Goal: Task Accomplishment & Management: Manage account settings

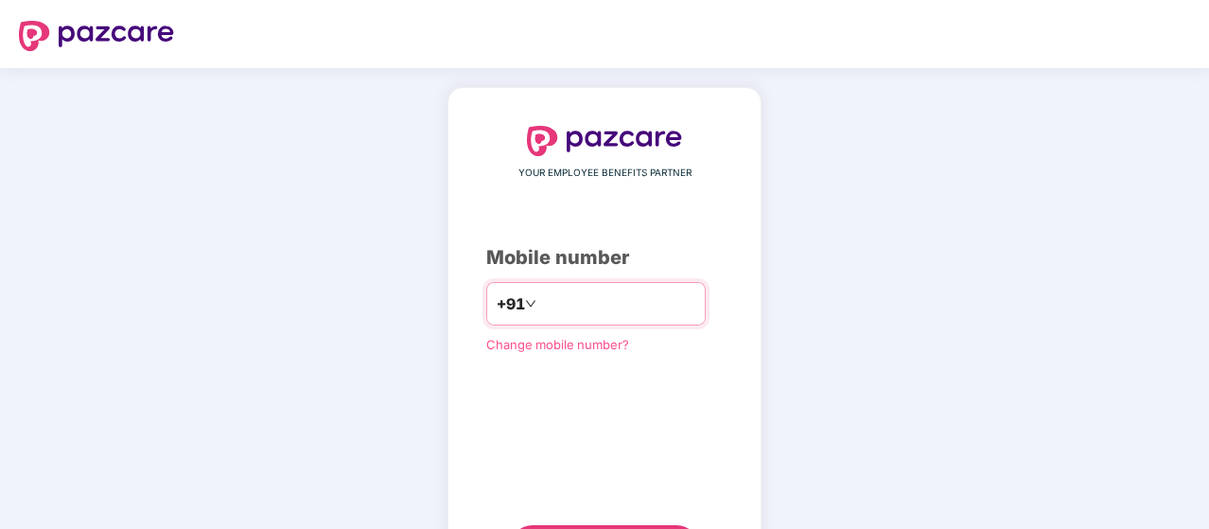
click at [627, 316] on input "number" at bounding box center [617, 303] width 155 height 30
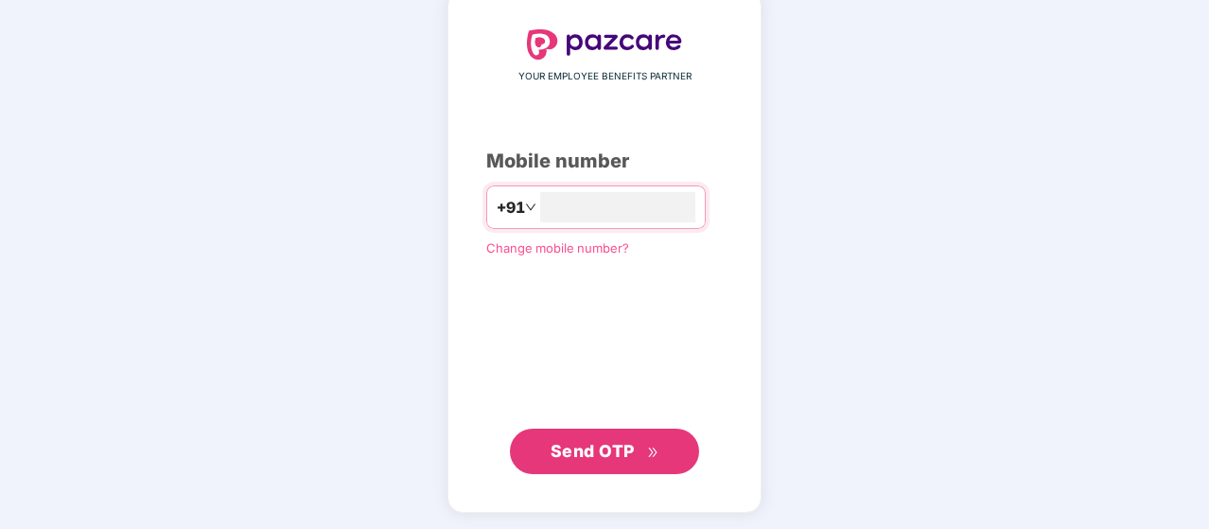
type input "**********"
click at [602, 455] on span "Send OTP" at bounding box center [593, 450] width 84 height 20
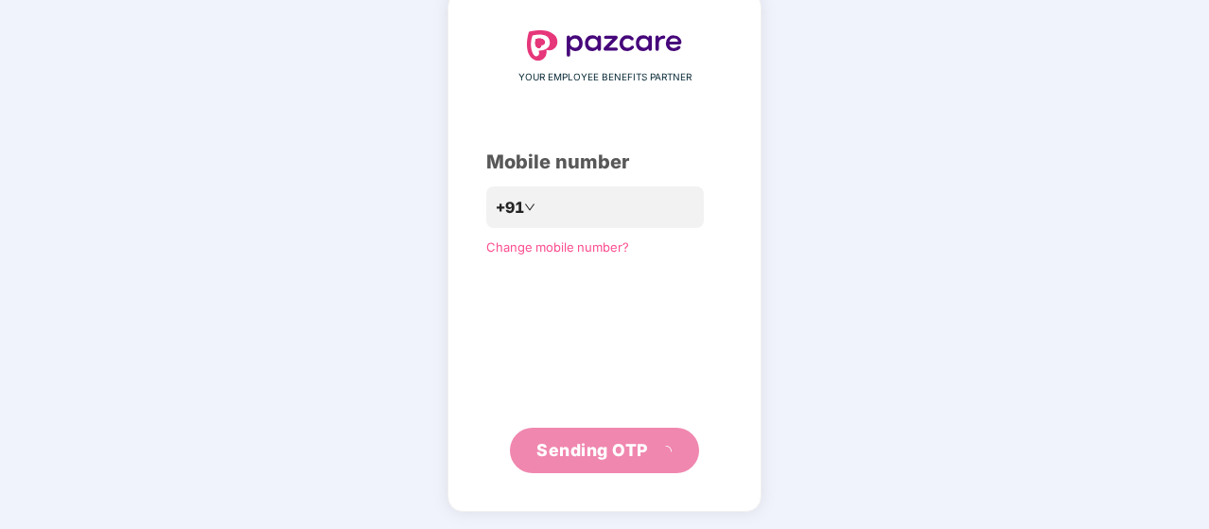
scroll to position [87, 0]
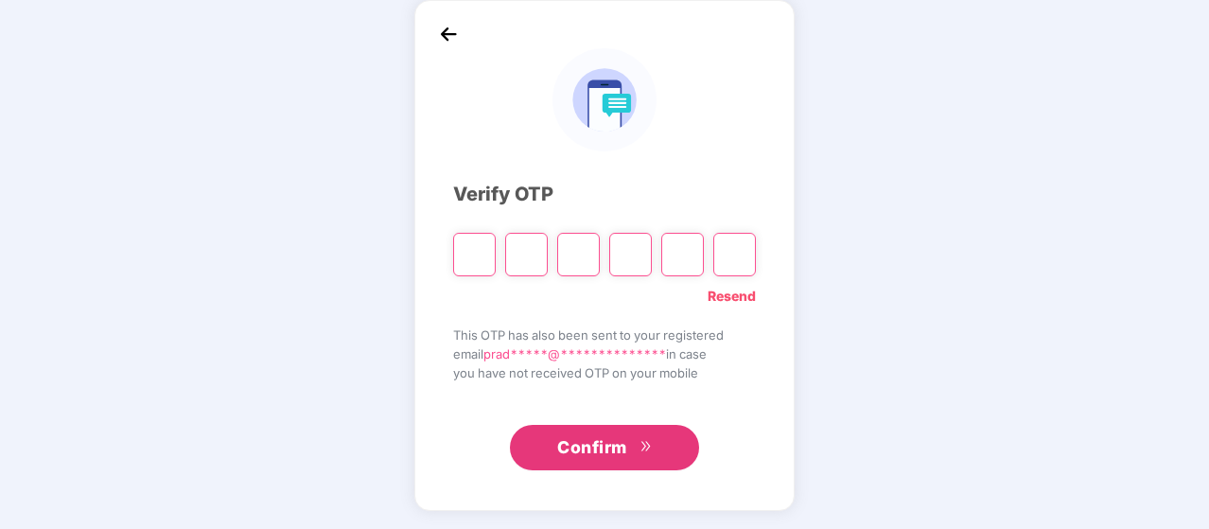
type input "*"
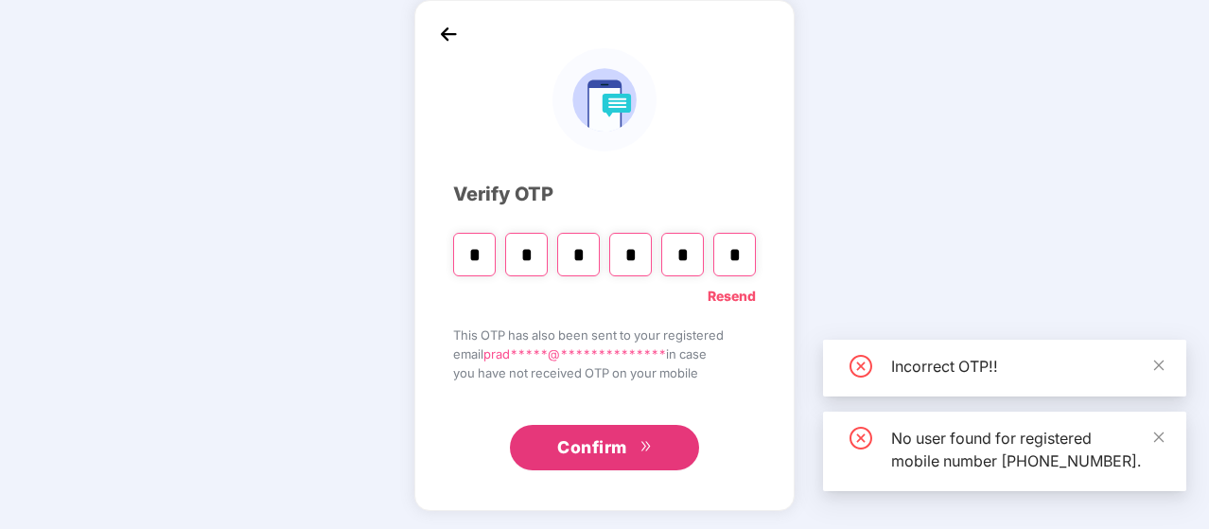
type input "*"
click at [606, 436] on span "Confirm" at bounding box center [592, 447] width 70 height 26
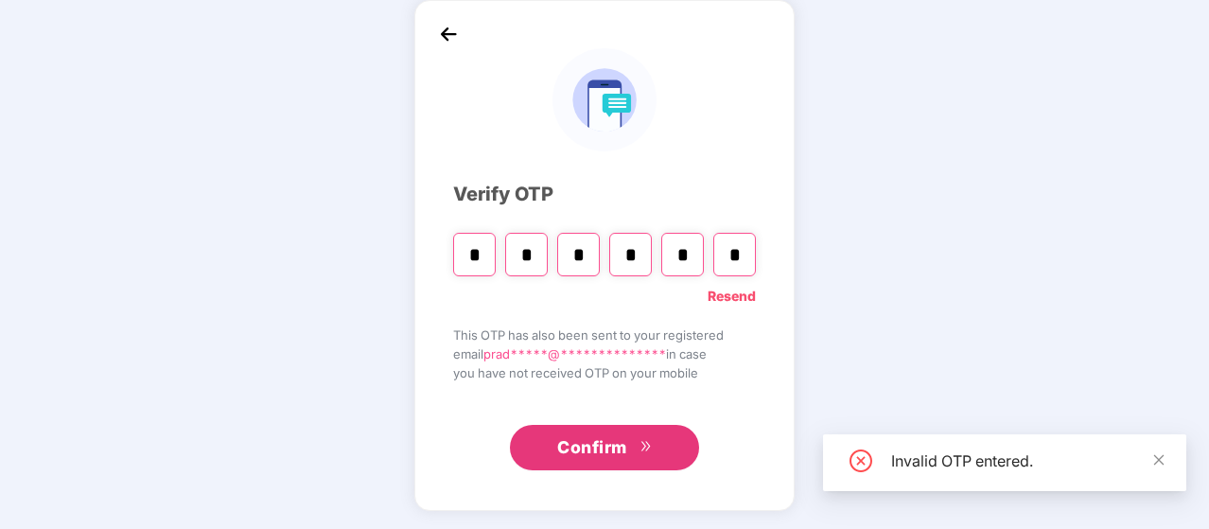
click at [606, 436] on span "Confirm" at bounding box center [592, 447] width 70 height 26
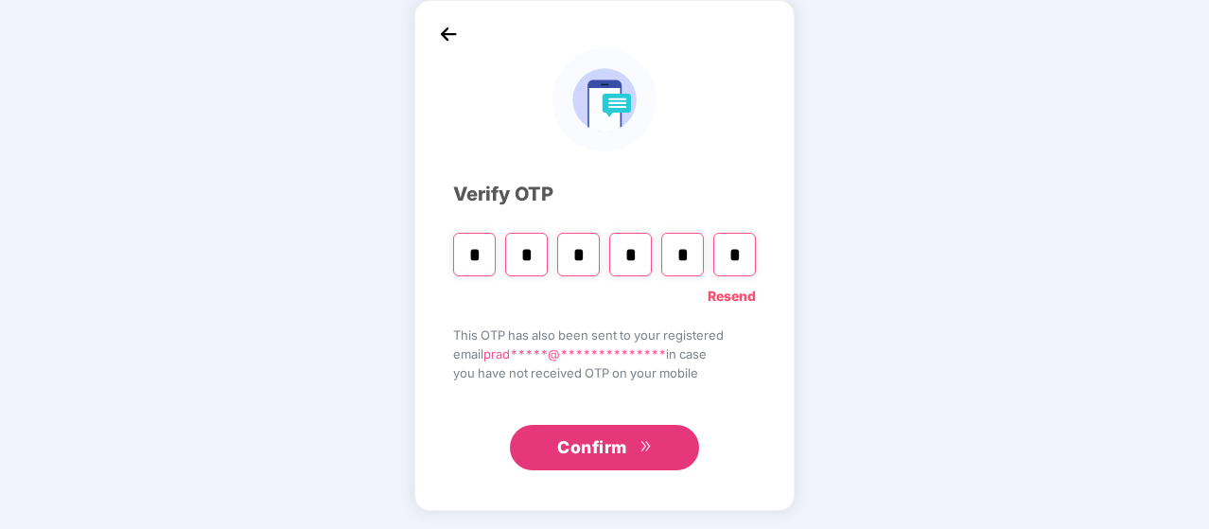
click at [596, 247] on input "*" at bounding box center [578, 255] width 43 height 44
type input "*"
click at [728, 265] on input "Digit 6" at bounding box center [734, 255] width 43 height 44
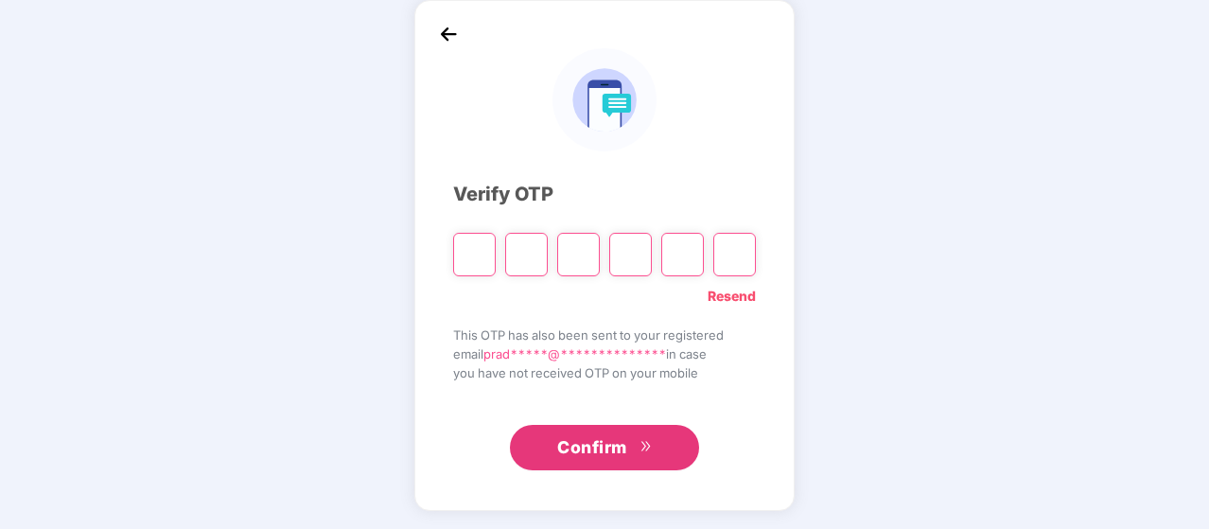
type input "*"
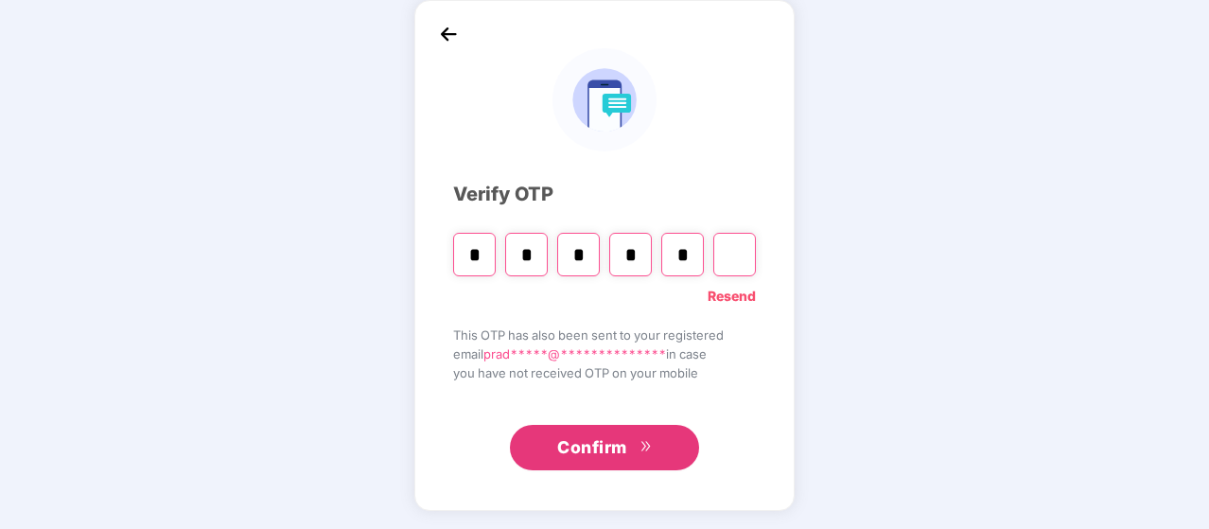
type input "*"
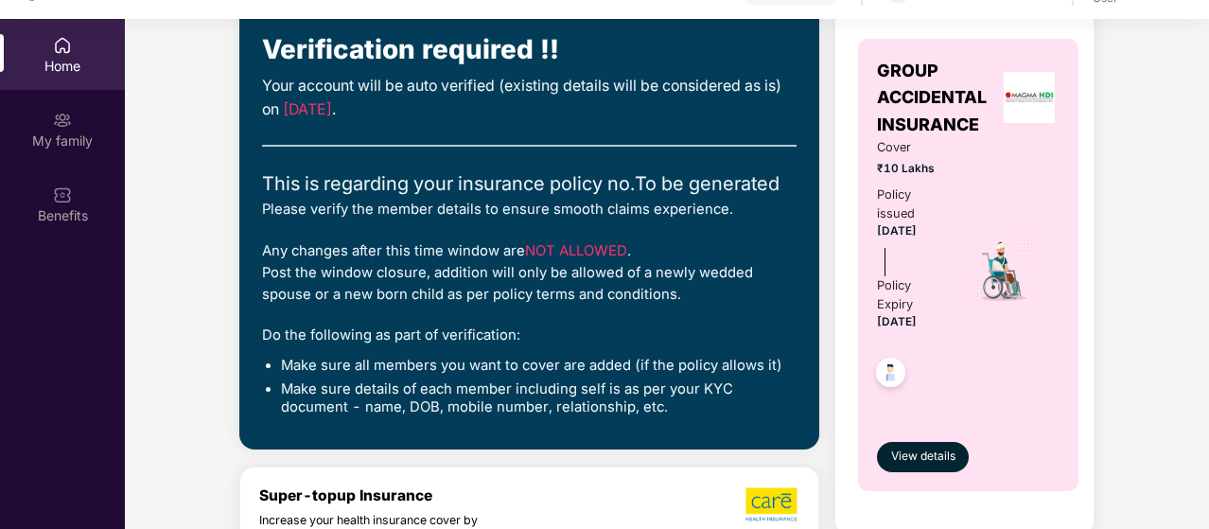
scroll to position [0, 0]
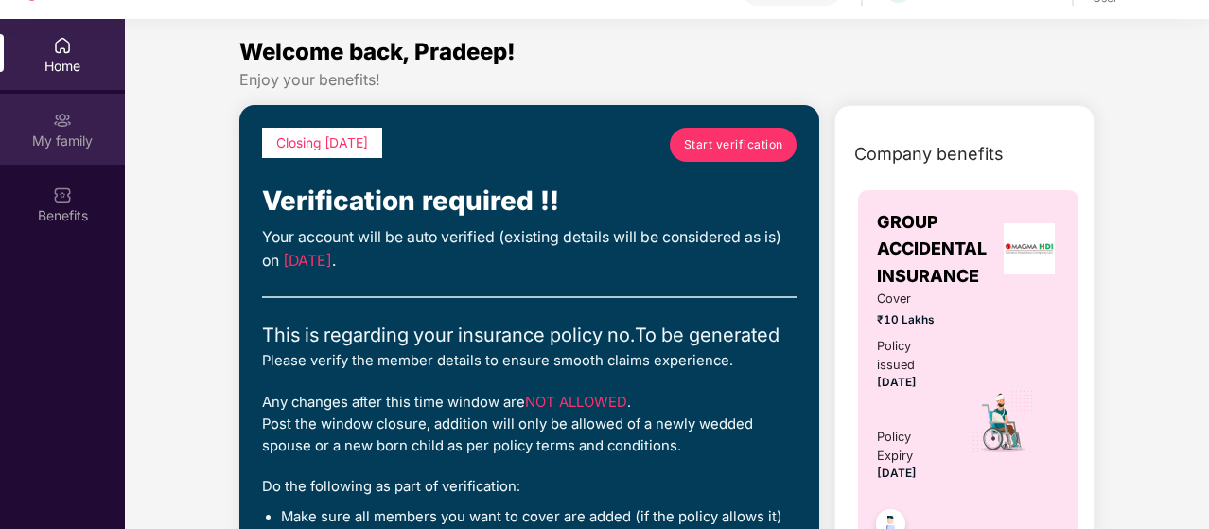
click at [71, 125] on img at bounding box center [62, 120] width 19 height 19
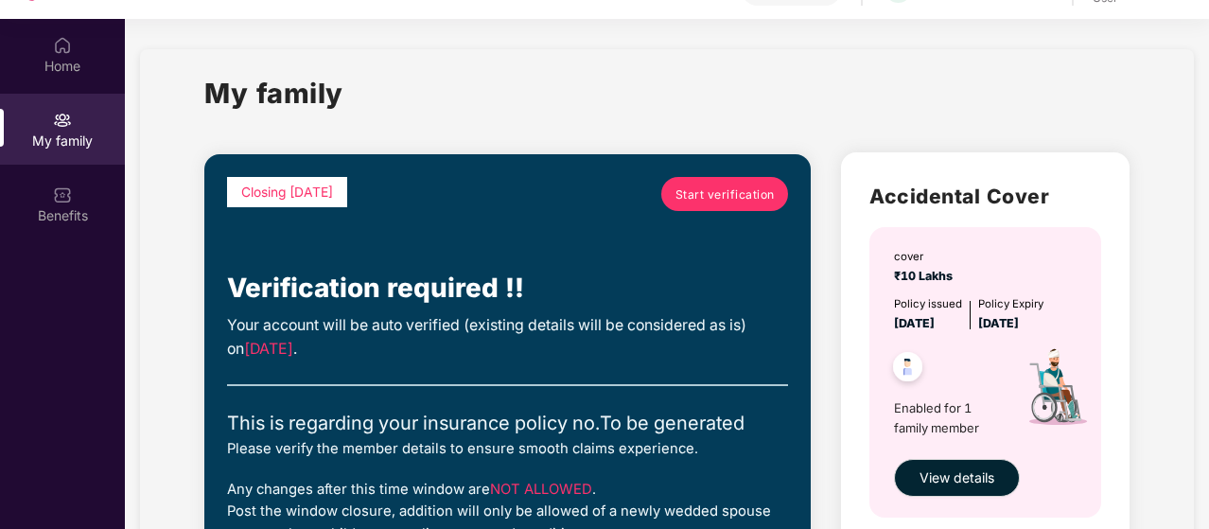
click at [749, 192] on span "Start verification" at bounding box center [724, 194] width 99 height 18
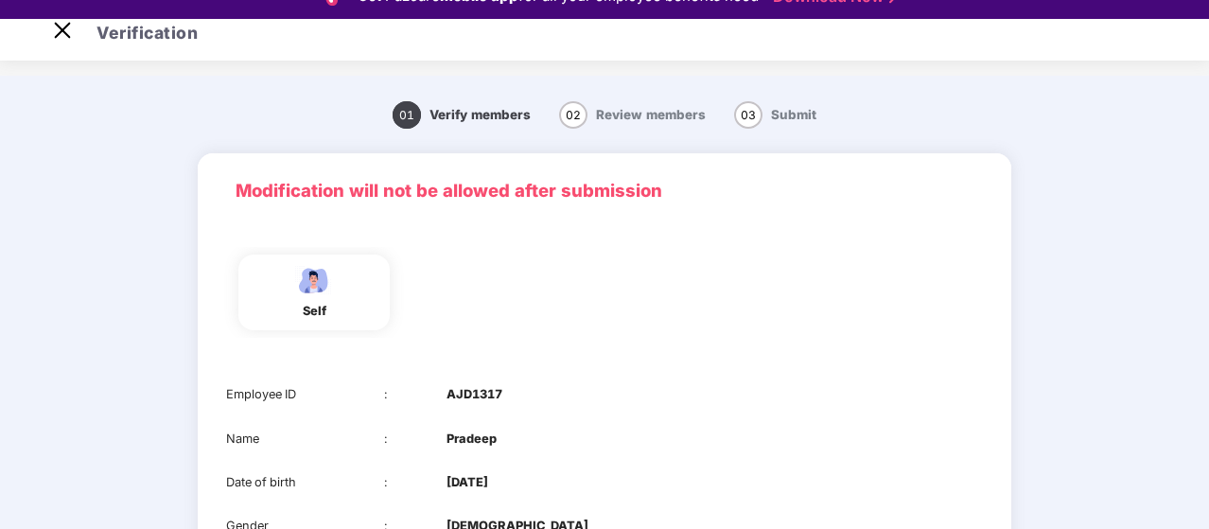
scroll to position [217, 0]
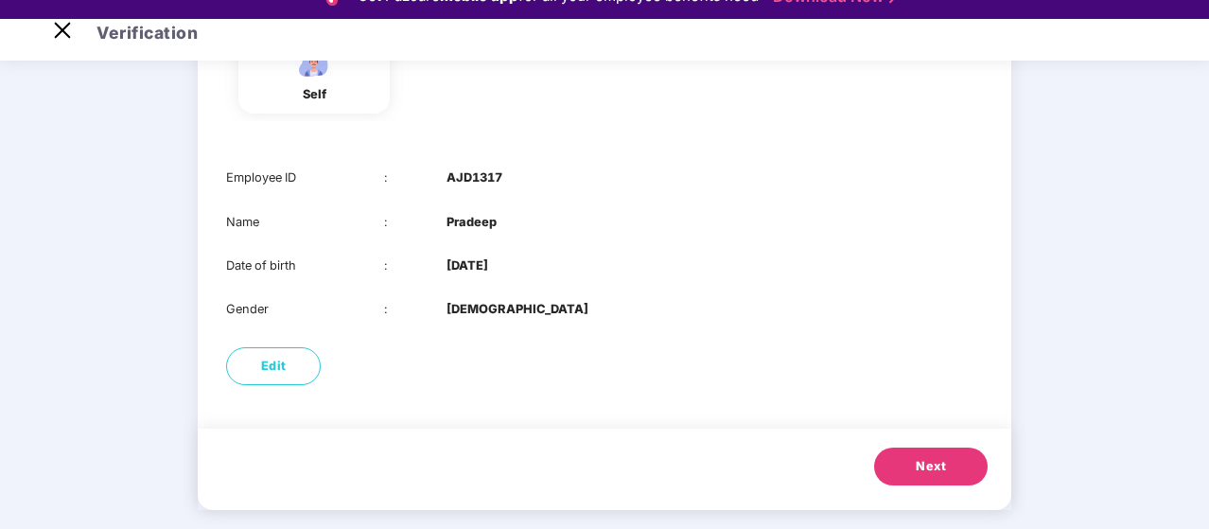
click at [925, 457] on span "Next" at bounding box center [931, 466] width 30 height 19
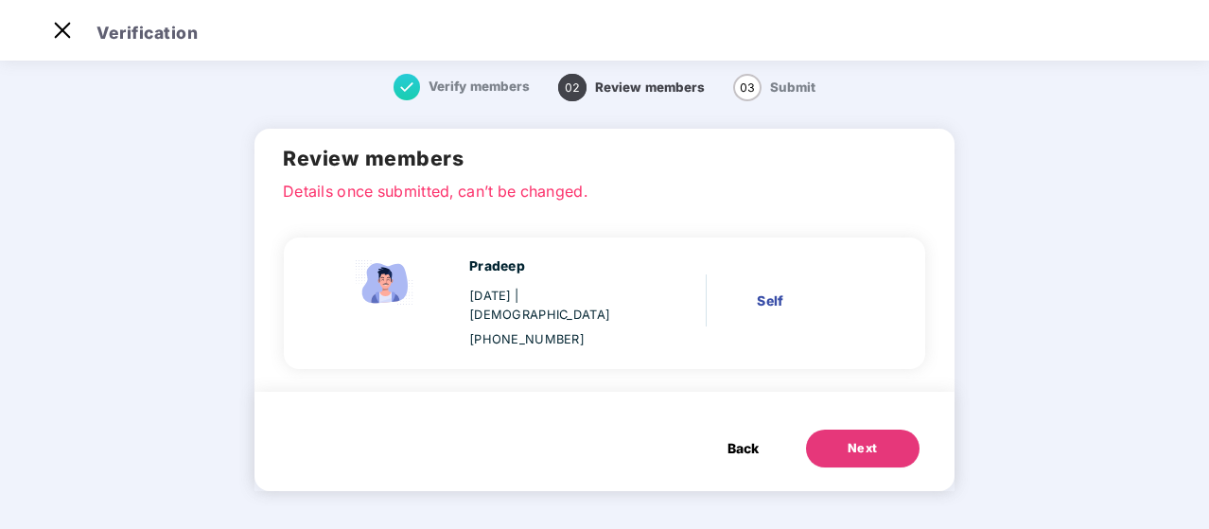
scroll to position [0, 0]
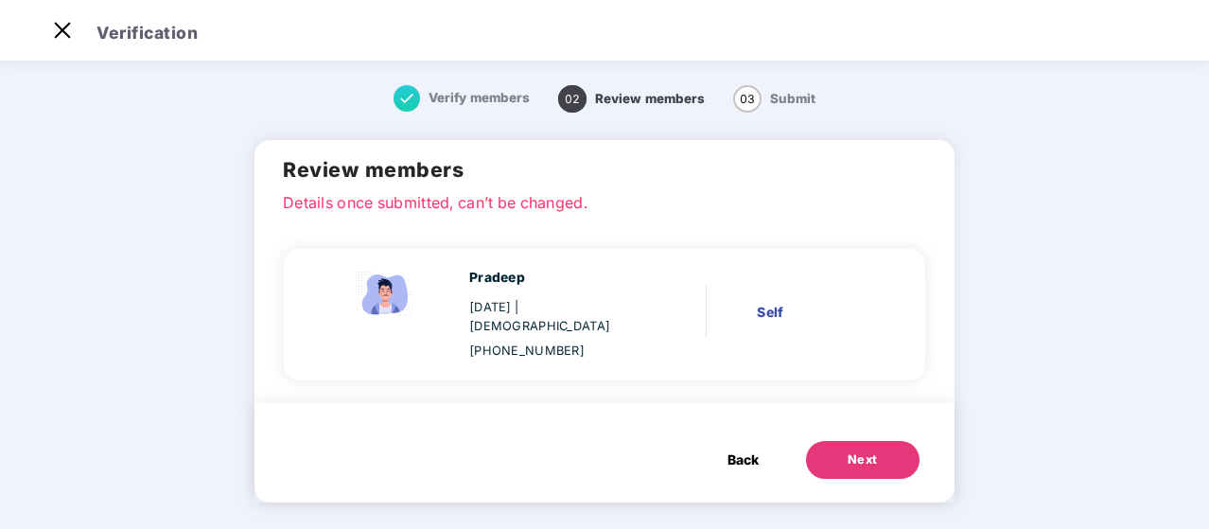
click at [865, 450] on div "Next" at bounding box center [863, 459] width 30 height 19
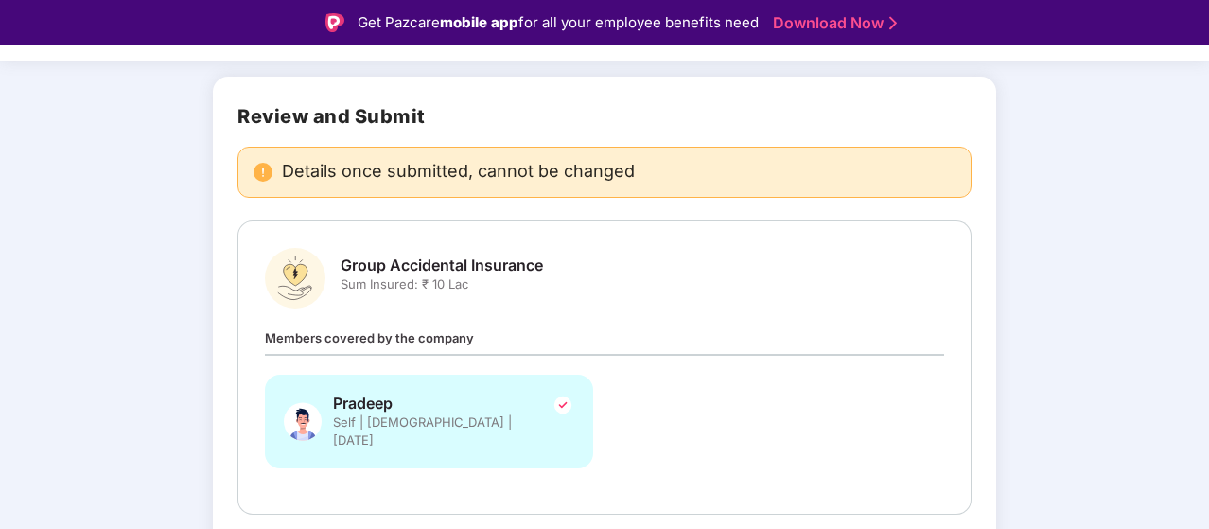
scroll to position [180, 0]
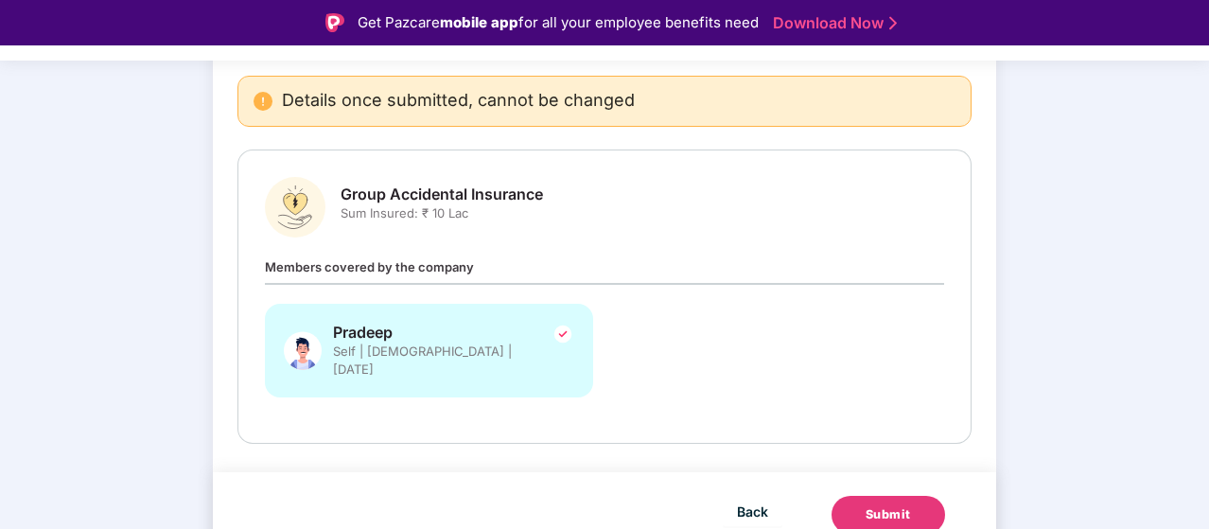
click at [898, 505] on div "Submit" at bounding box center [887, 514] width 45 height 19
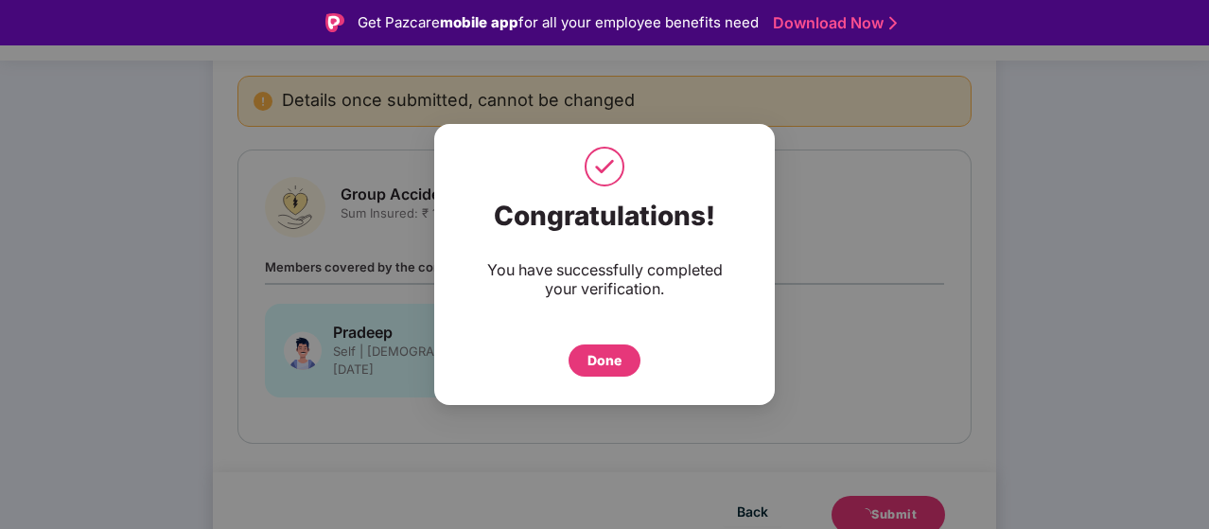
click at [605, 356] on div "Done" at bounding box center [604, 360] width 34 height 21
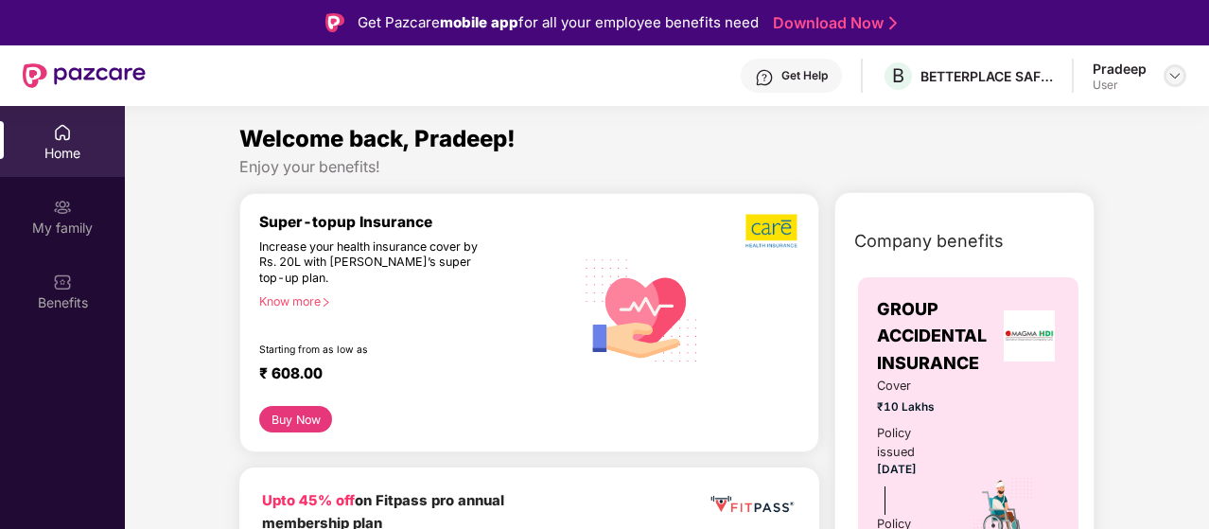
click at [1171, 79] on img at bounding box center [1174, 75] width 15 height 15
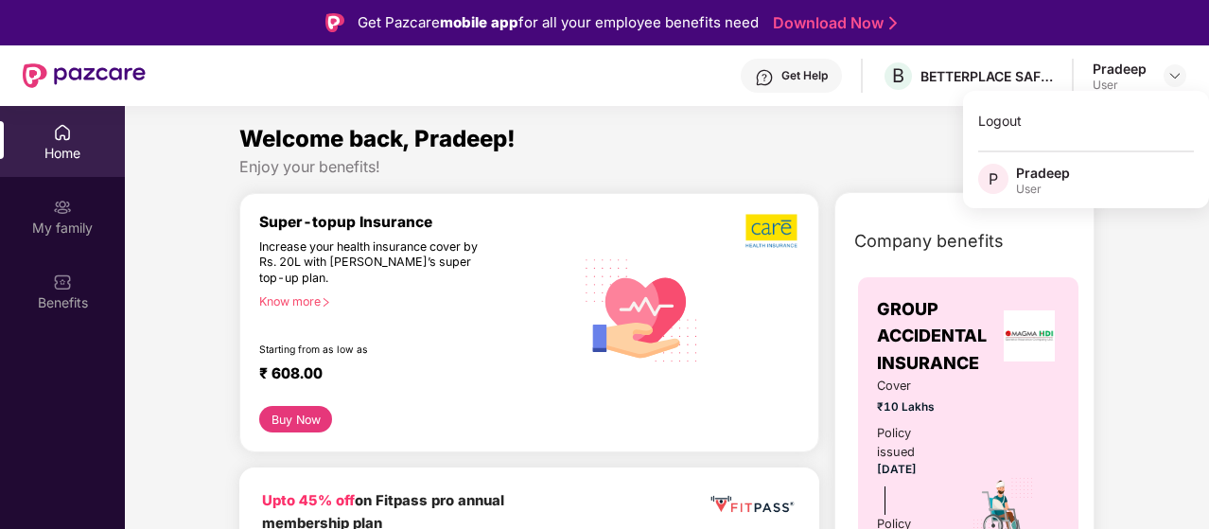
click at [923, 149] on div "Welcome back, Pradeep!" at bounding box center [666, 139] width 855 height 36
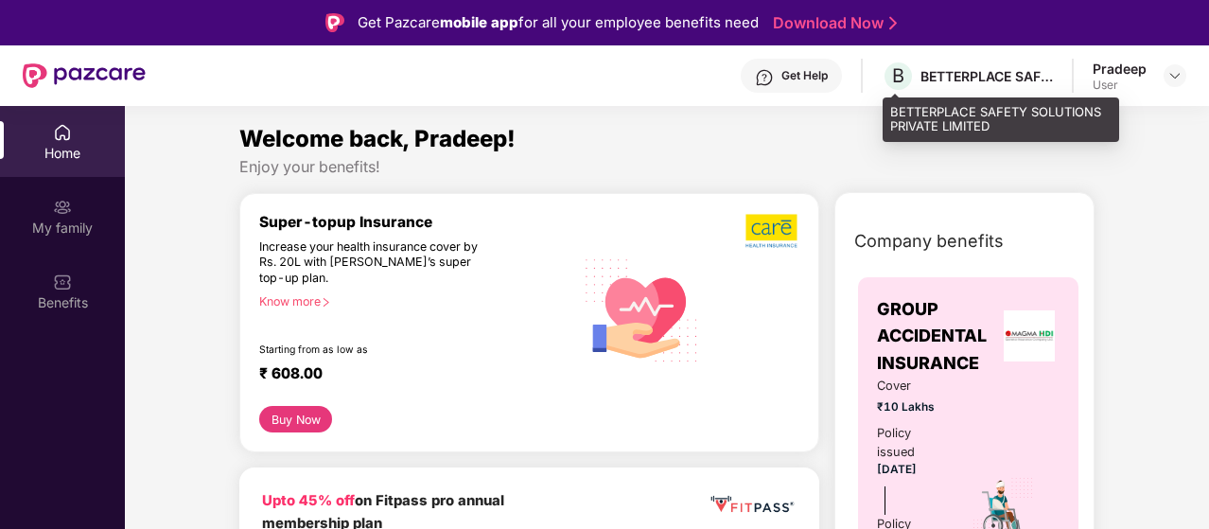
click at [985, 77] on div "BETTERPLACE SAFETY SOLUTIONS PRIVATE LIMITED" at bounding box center [986, 76] width 132 height 18
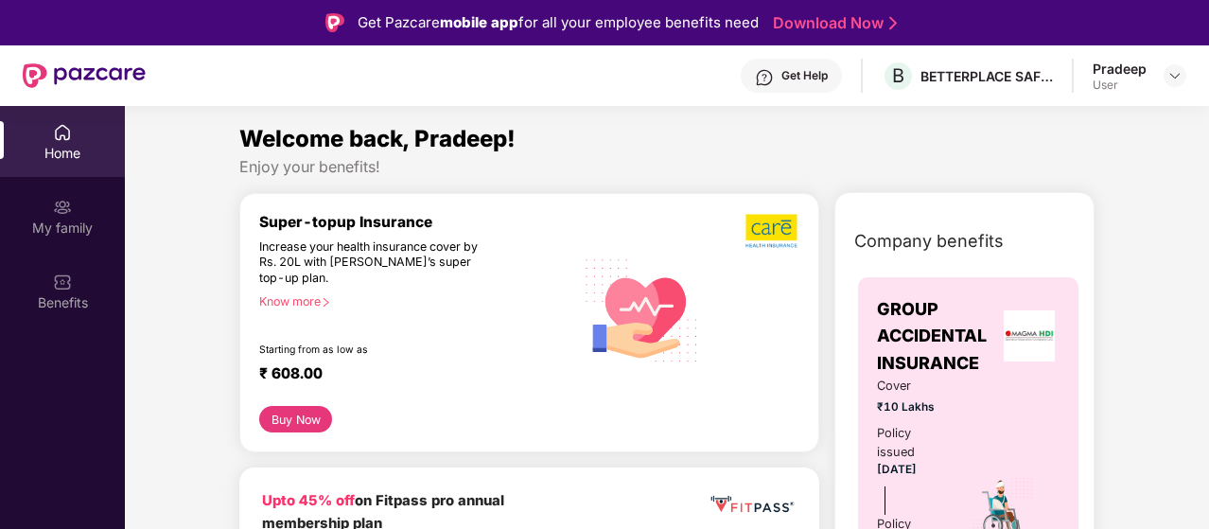
click at [778, 150] on div "Welcome back, Pradeep!" at bounding box center [666, 139] width 855 height 36
click at [61, 272] on img at bounding box center [62, 281] width 19 height 19
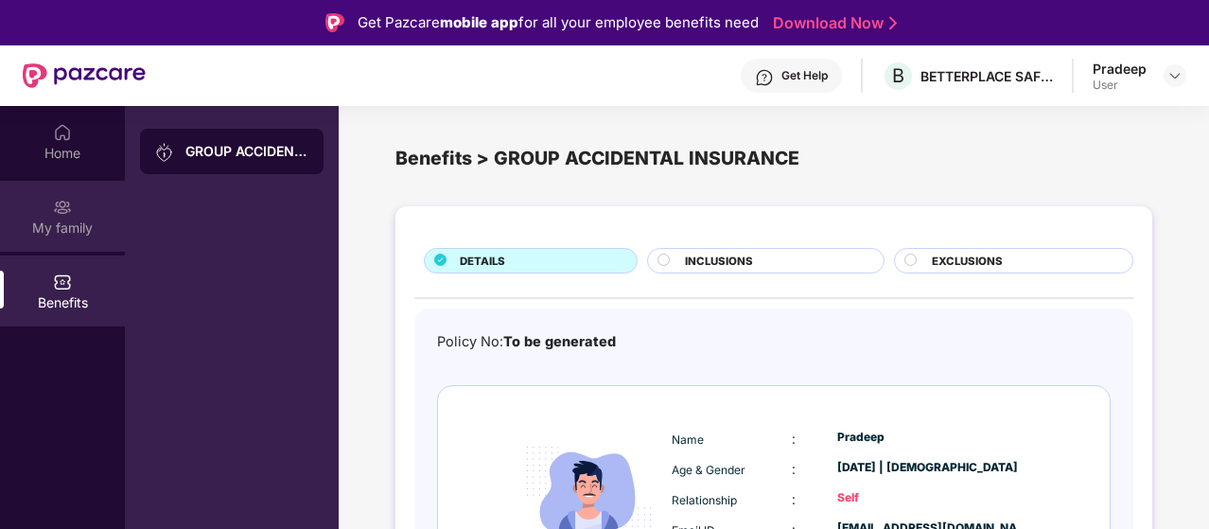
click at [74, 216] on div "My family" at bounding box center [62, 216] width 125 height 71
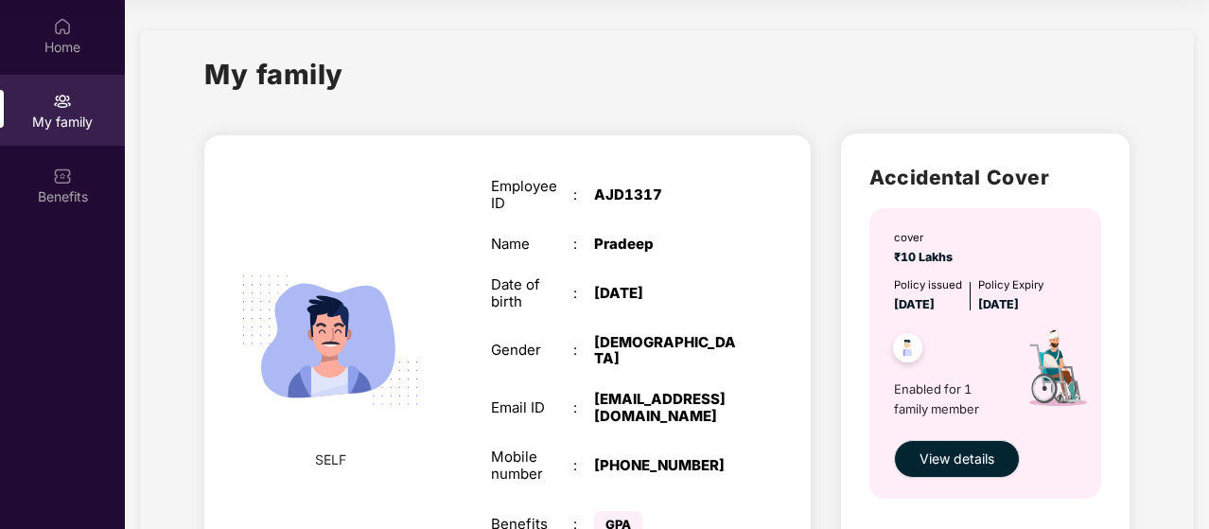
scroll to position [114, 0]
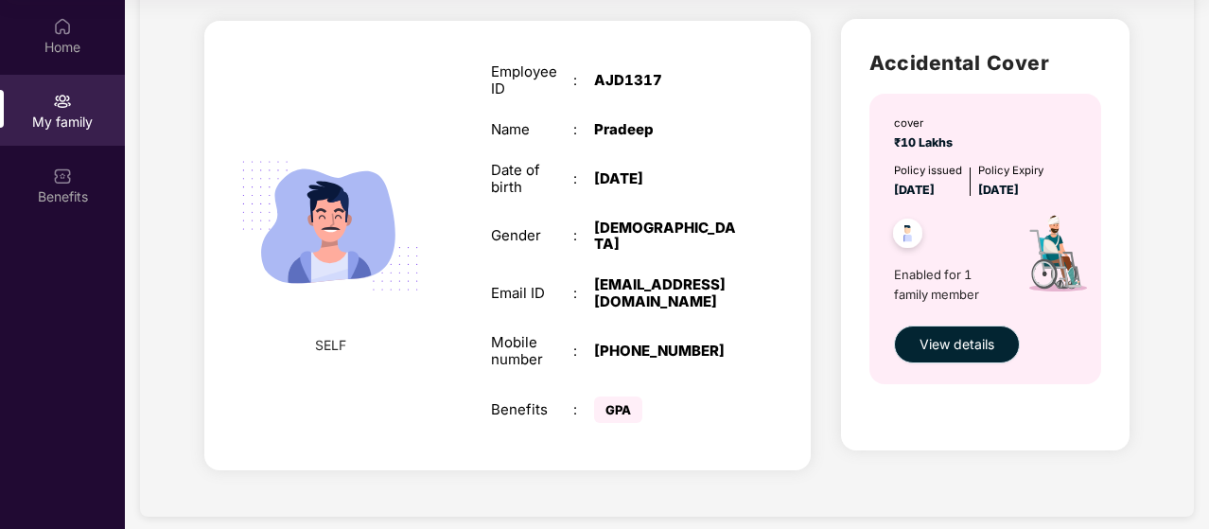
click at [982, 342] on span "View details" at bounding box center [956, 344] width 75 height 21
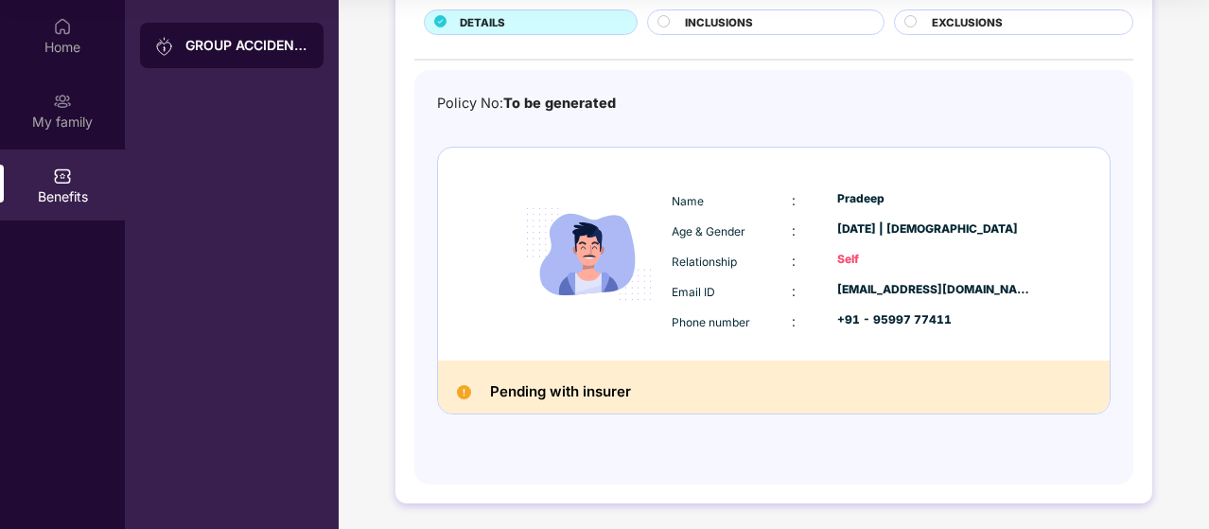
scroll to position [0, 0]
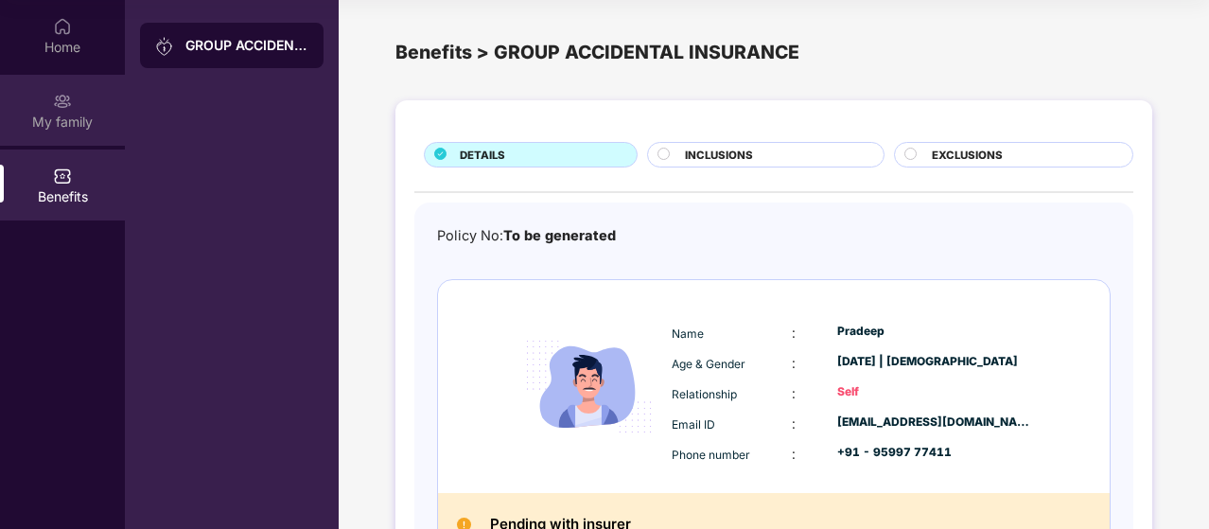
click at [65, 94] on img at bounding box center [62, 101] width 19 height 19
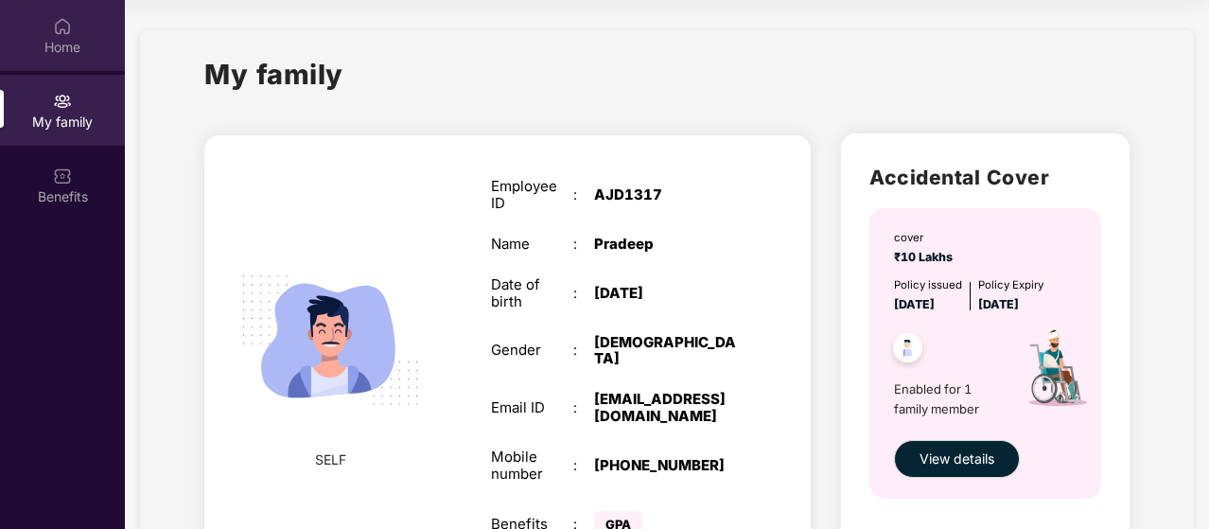
click at [66, 32] on img at bounding box center [62, 26] width 19 height 19
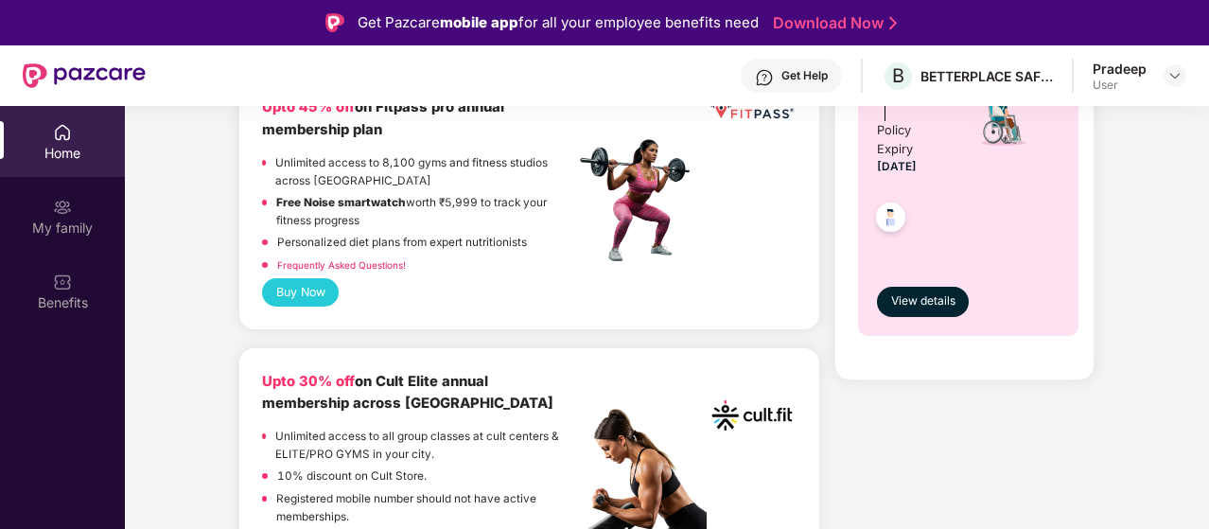
scroll to position [399, 0]
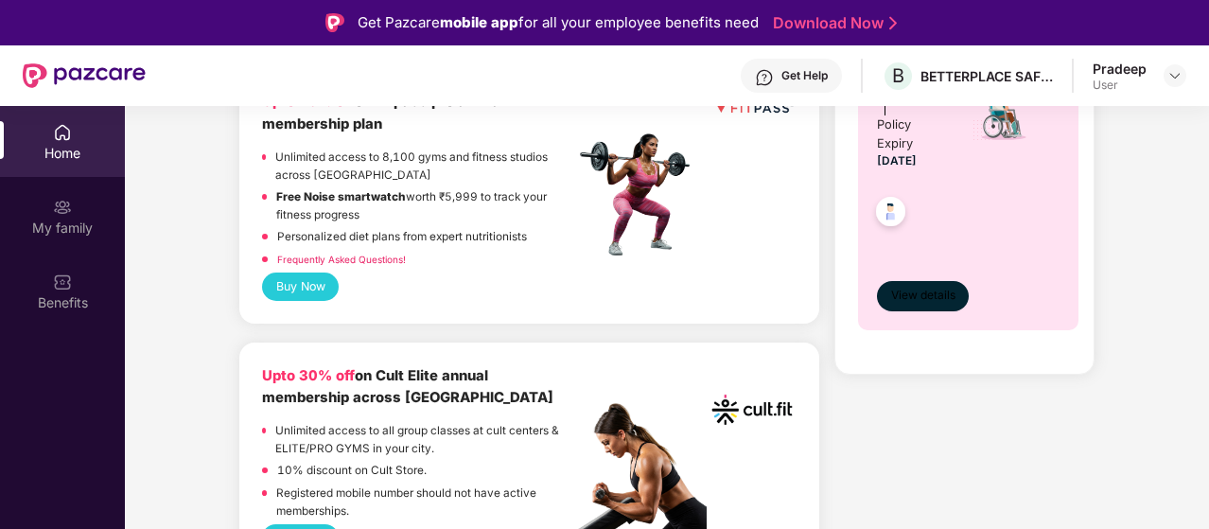
click at [936, 293] on span "View details" at bounding box center [923, 296] width 64 height 18
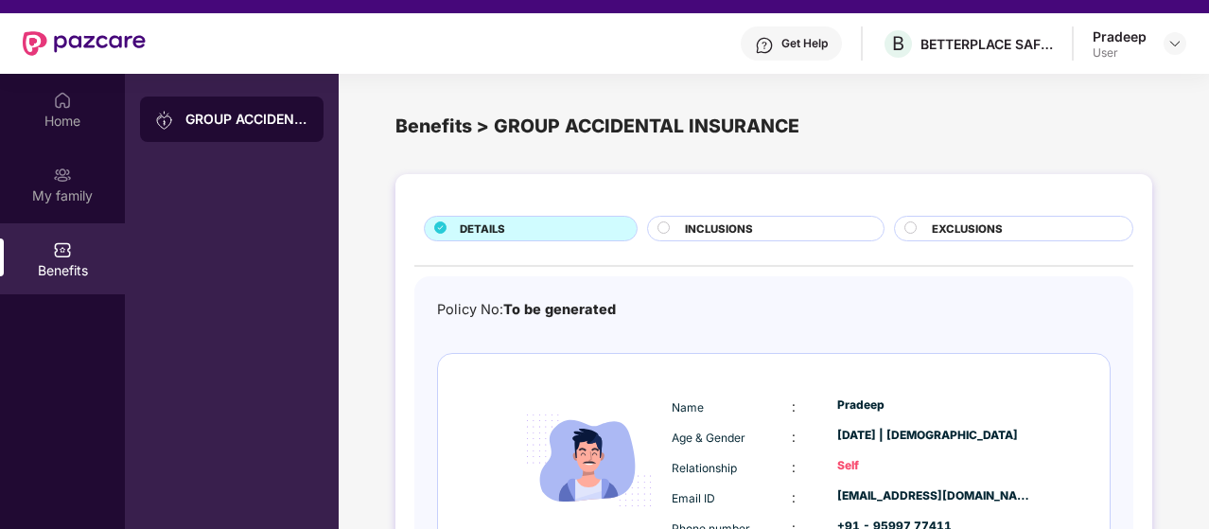
scroll to position [30, 0]
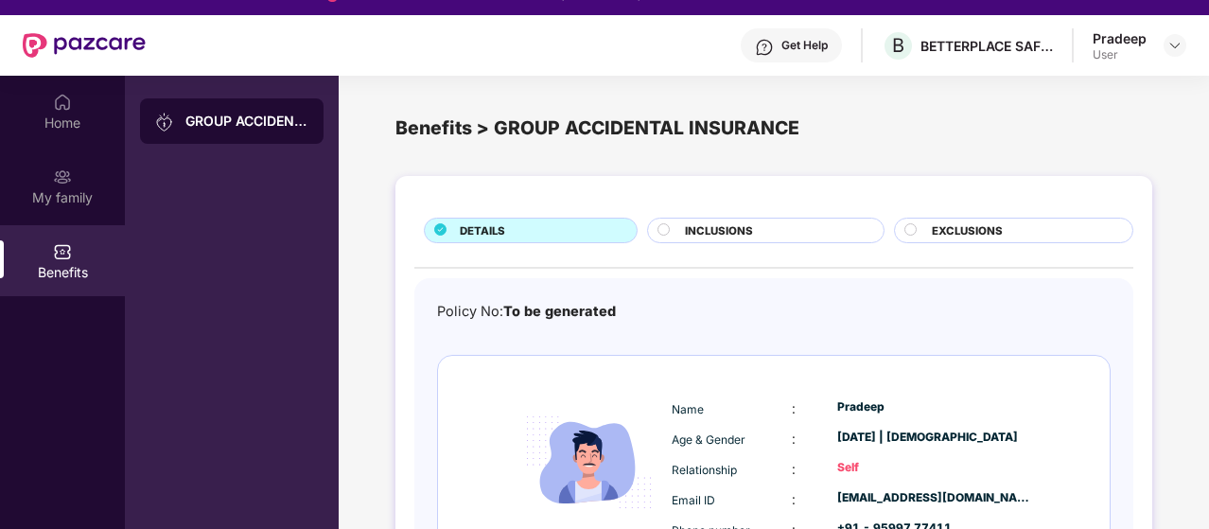
click at [237, 120] on div "GROUP ACCIDENTAL INSURANCE" at bounding box center [246, 121] width 123 height 19
click at [56, 127] on div "Home" at bounding box center [62, 123] width 125 height 19
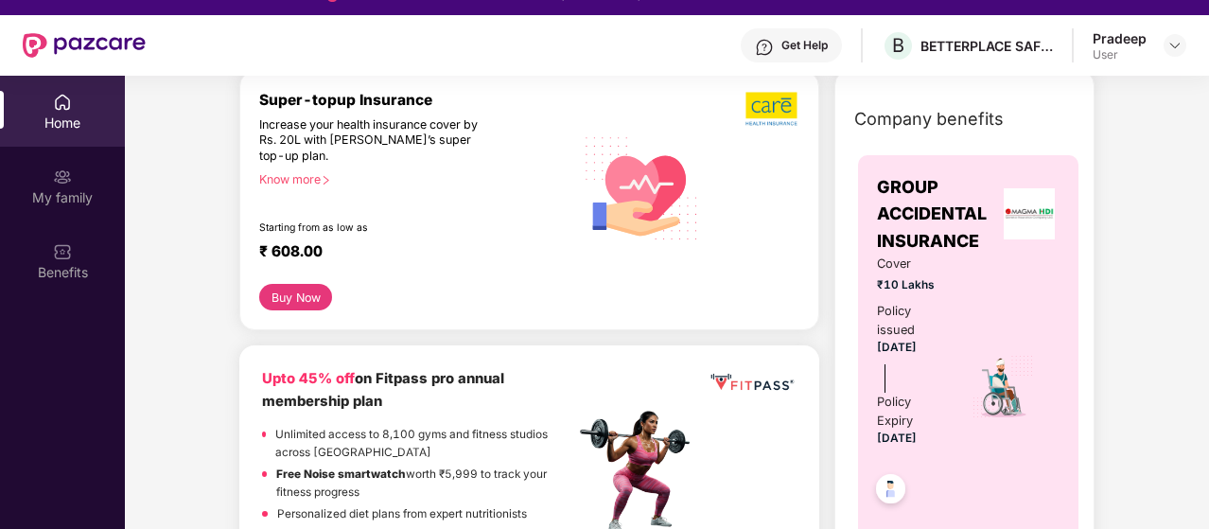
scroll to position [0, 0]
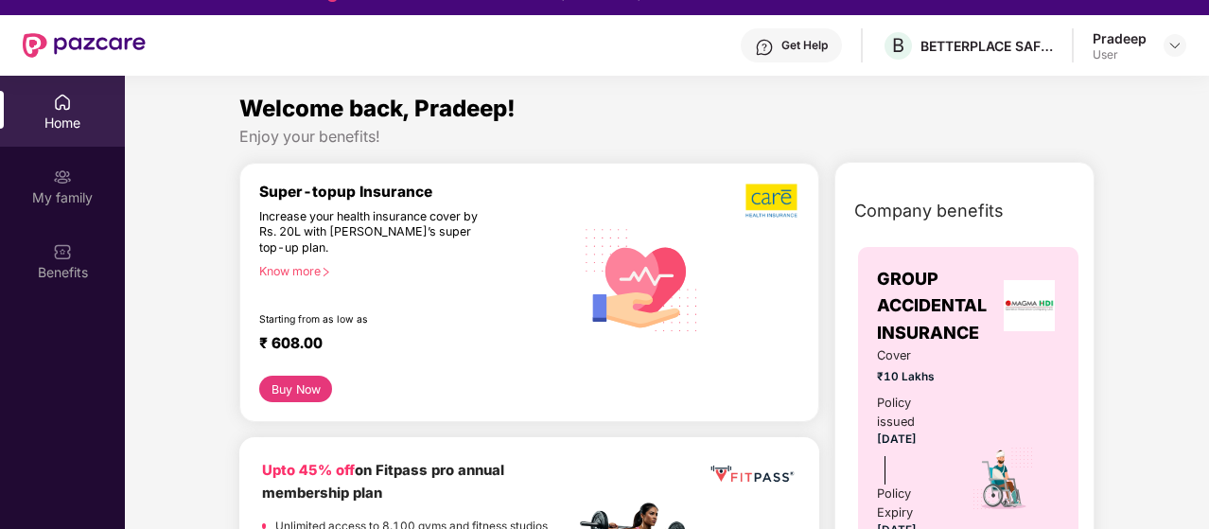
click at [323, 271] on div "Know more" at bounding box center [411, 270] width 304 height 13
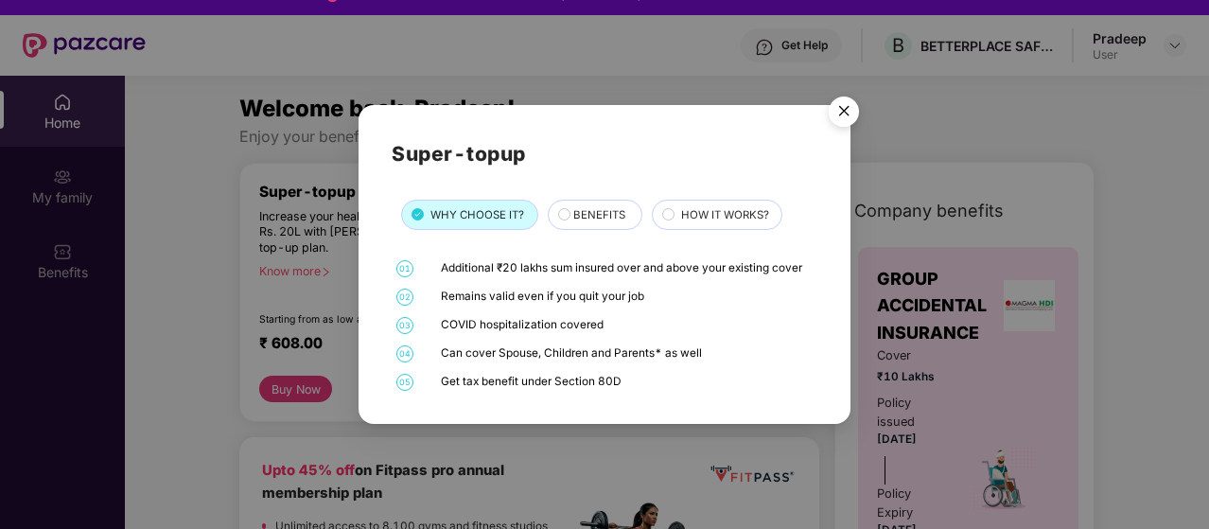
click at [257, 152] on div "Super-topup WHY CHOOSE IT? BENEFITS HOW IT WORKS? 01 Additional ₹20 lakhs sum i…" at bounding box center [604, 264] width 1209 height 529
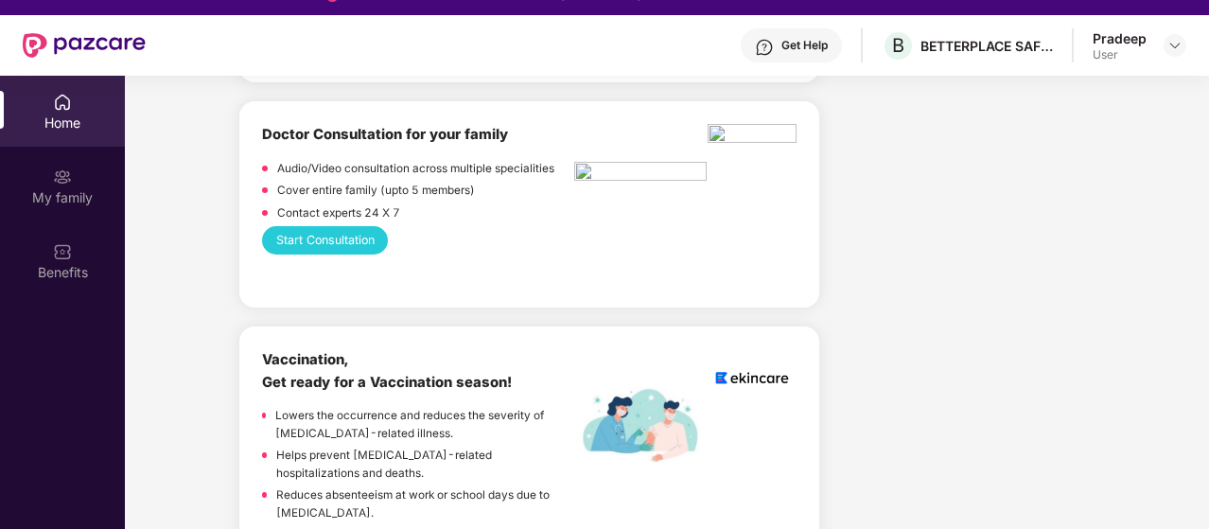
scroll to position [862, 0]
click at [348, 233] on button "Start Consultation" at bounding box center [325, 238] width 126 height 27
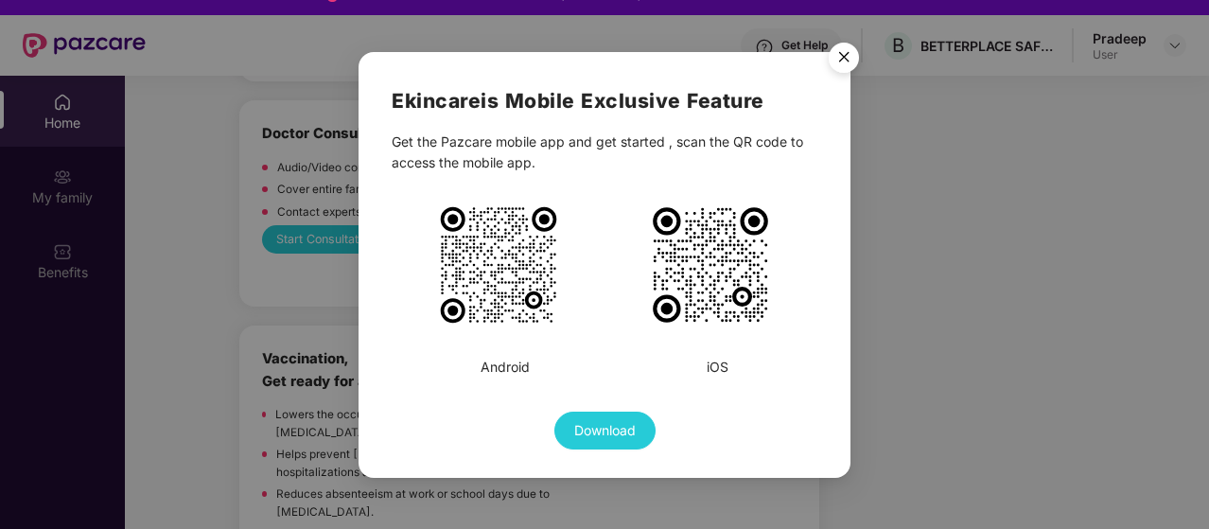
click at [844, 52] on img "Close" at bounding box center [843, 60] width 53 height 53
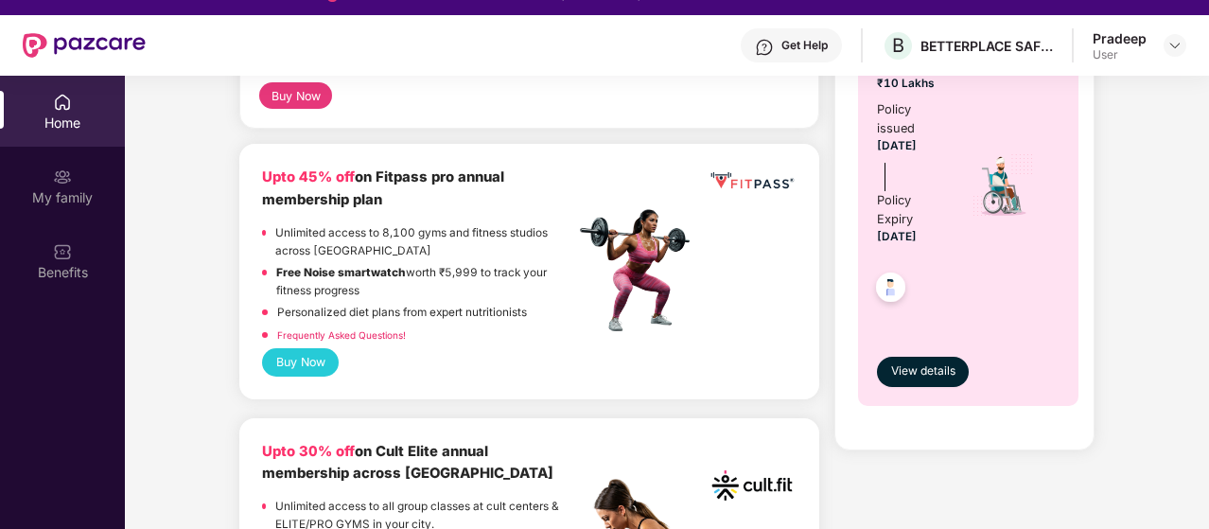
scroll to position [295, 0]
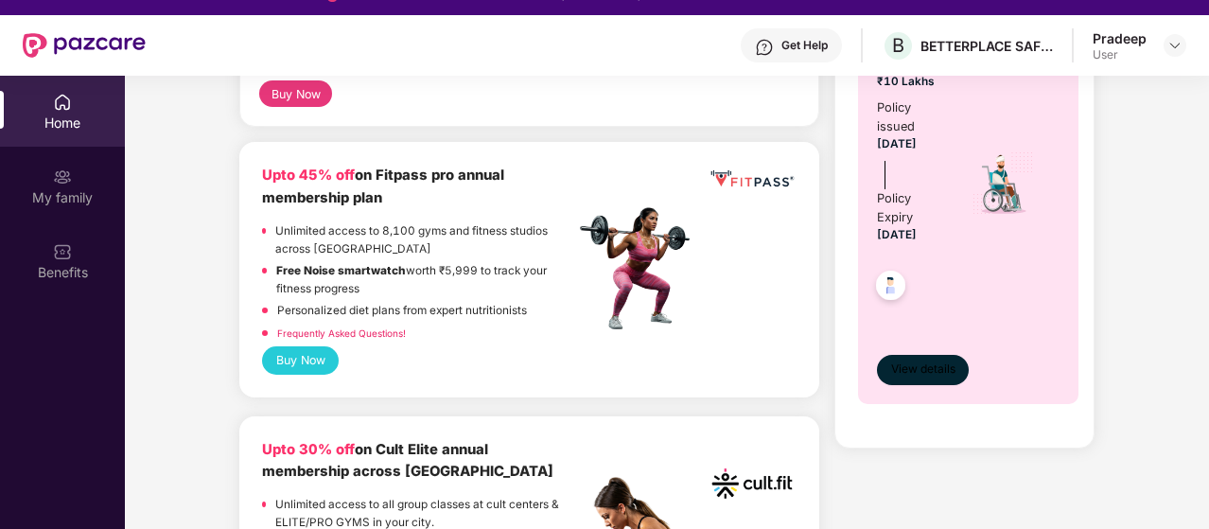
click at [918, 377] on span "View details" at bounding box center [923, 369] width 64 height 18
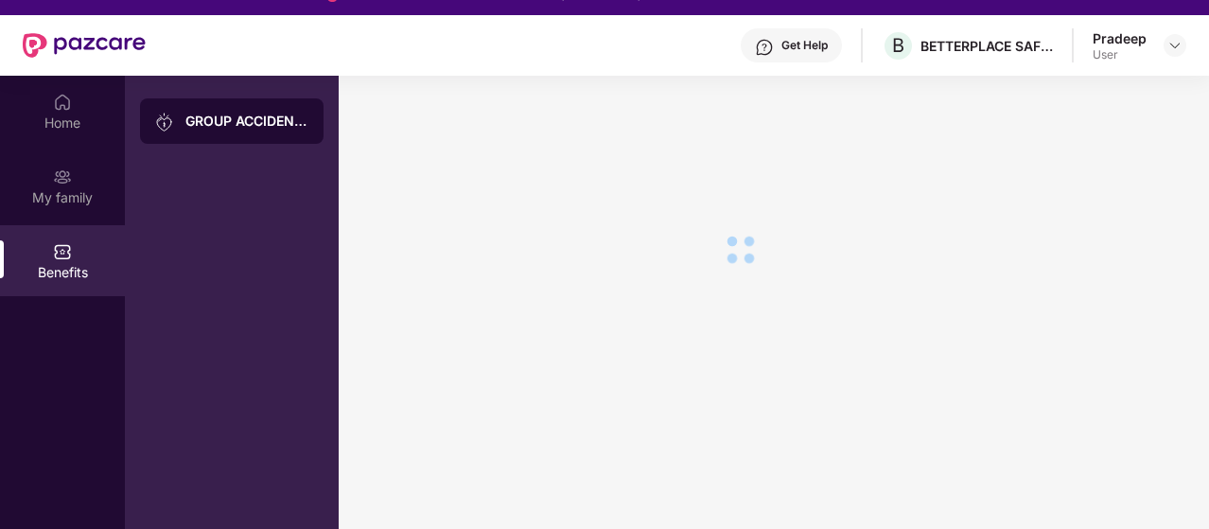
scroll to position [0, 0]
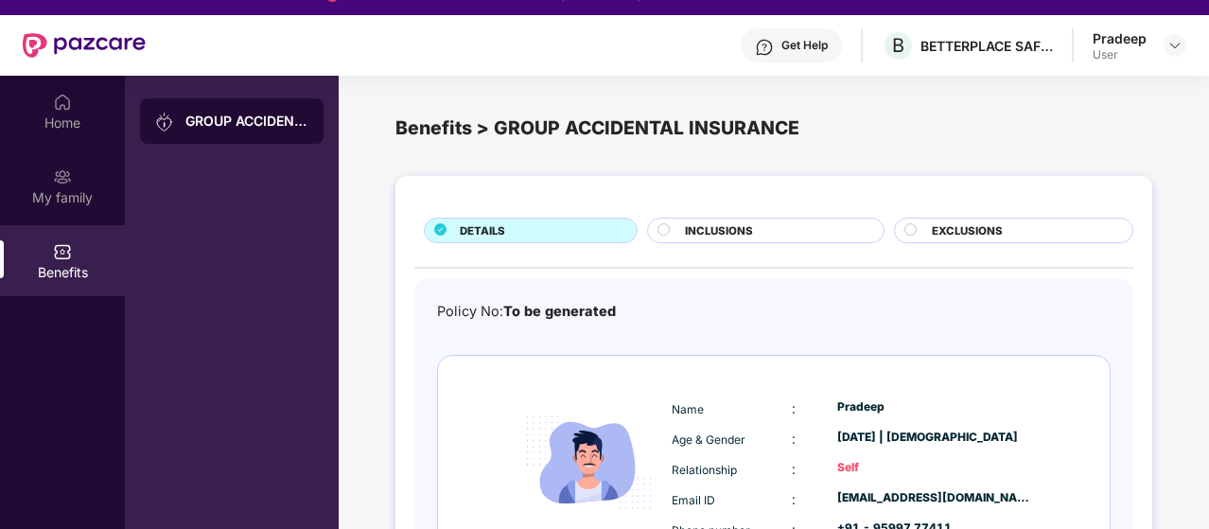
click at [668, 228] on circle at bounding box center [663, 228] width 11 height 11
